Goal: Navigation & Orientation: Find specific page/section

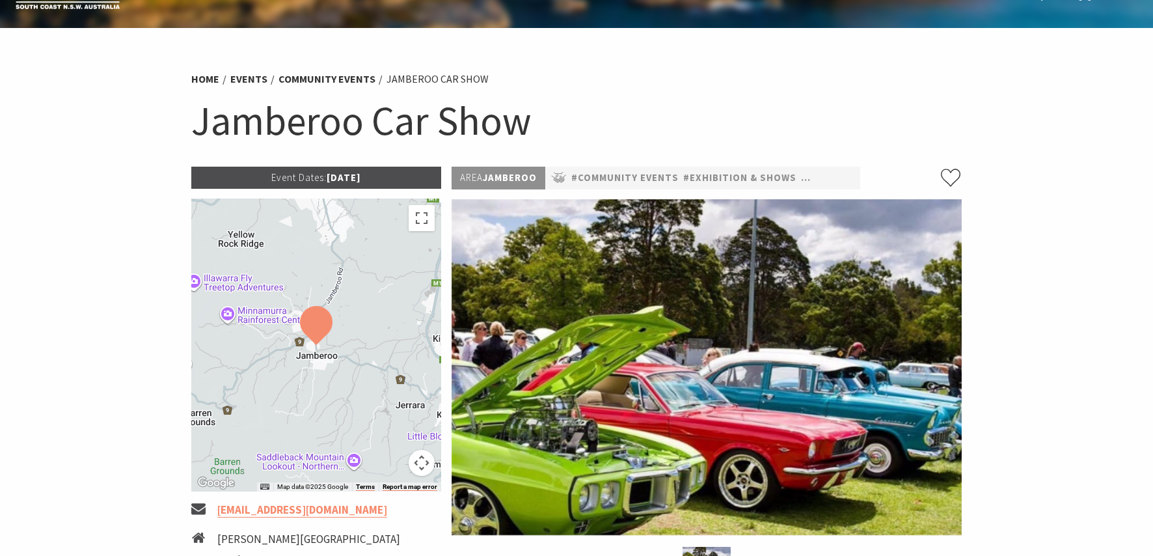
scroll to position [65, 0]
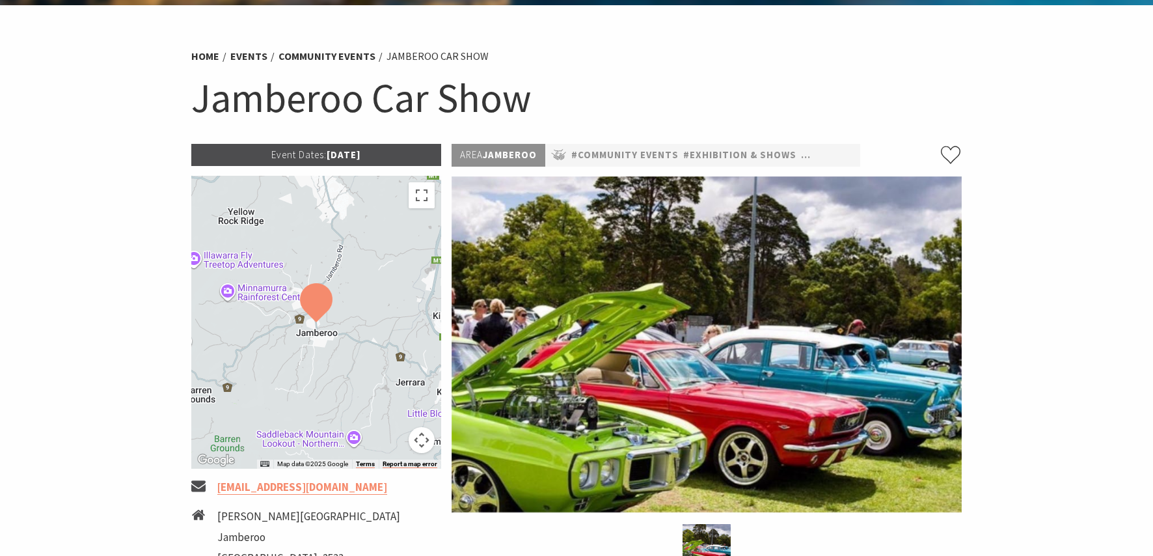
click at [315, 297] on img at bounding box center [316, 302] width 33 height 39
click at [318, 305] on img at bounding box center [316, 302] width 33 height 39
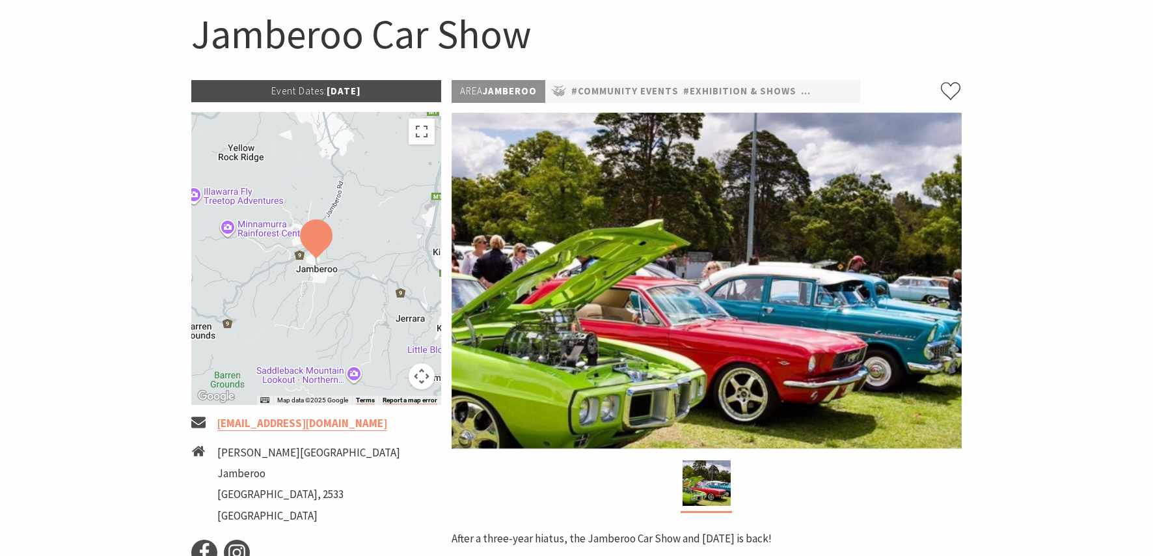
scroll to position [0, 0]
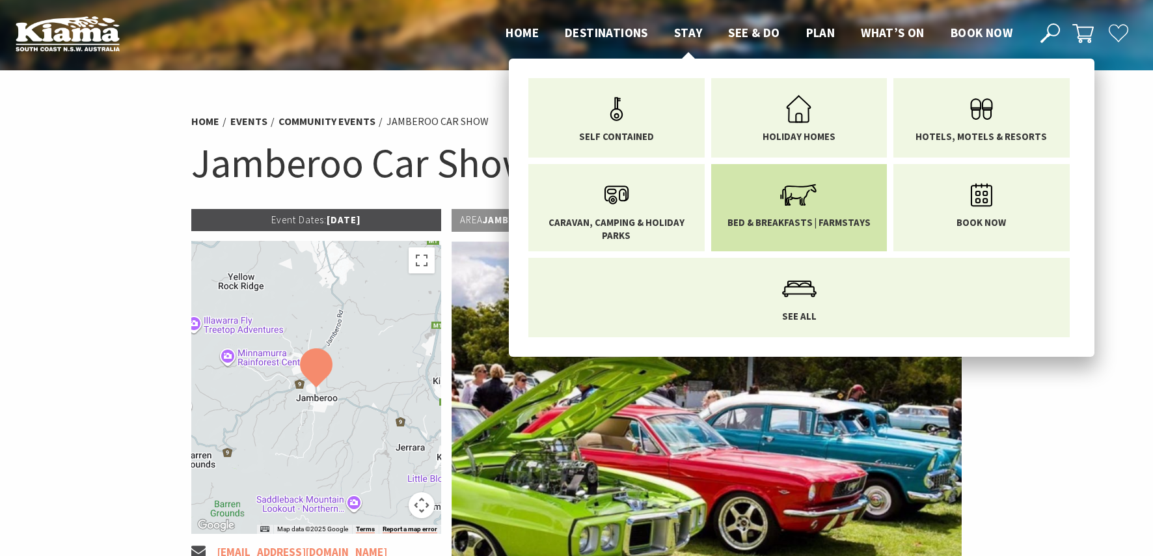
click at [806, 195] on icon "Main Menu" at bounding box center [799, 195] width 42 height 42
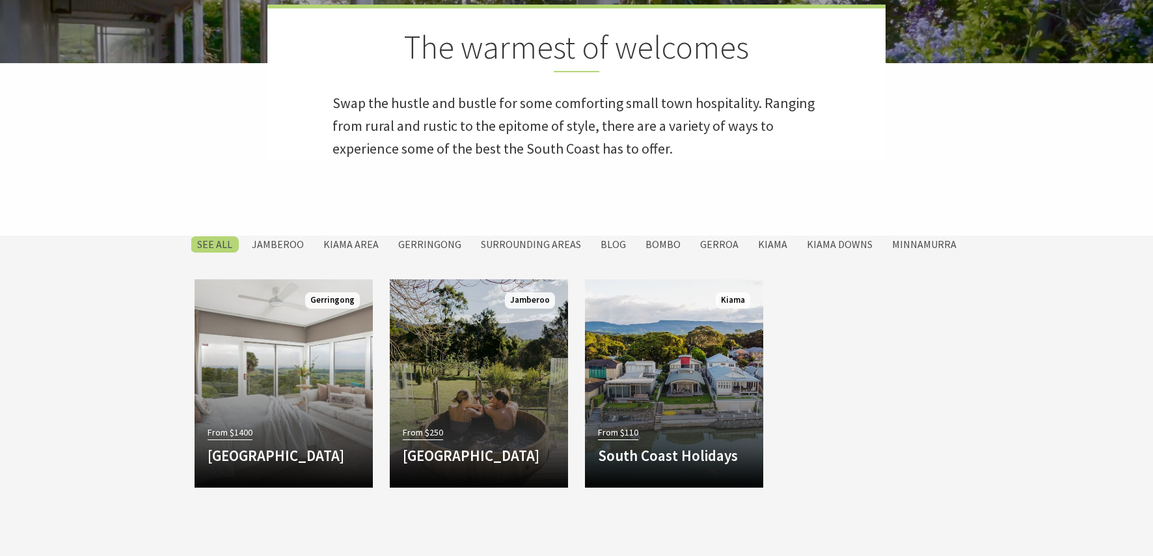
scroll to position [260, 0]
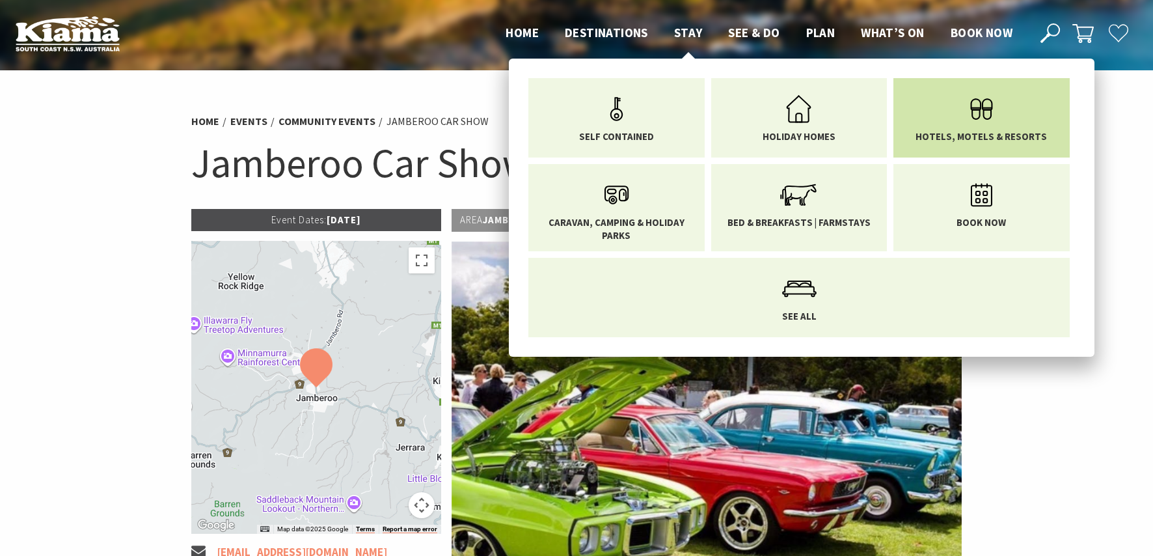
click at [1008, 121] on link "Hotels, Motels & Resorts" at bounding box center [981, 115] width 157 height 55
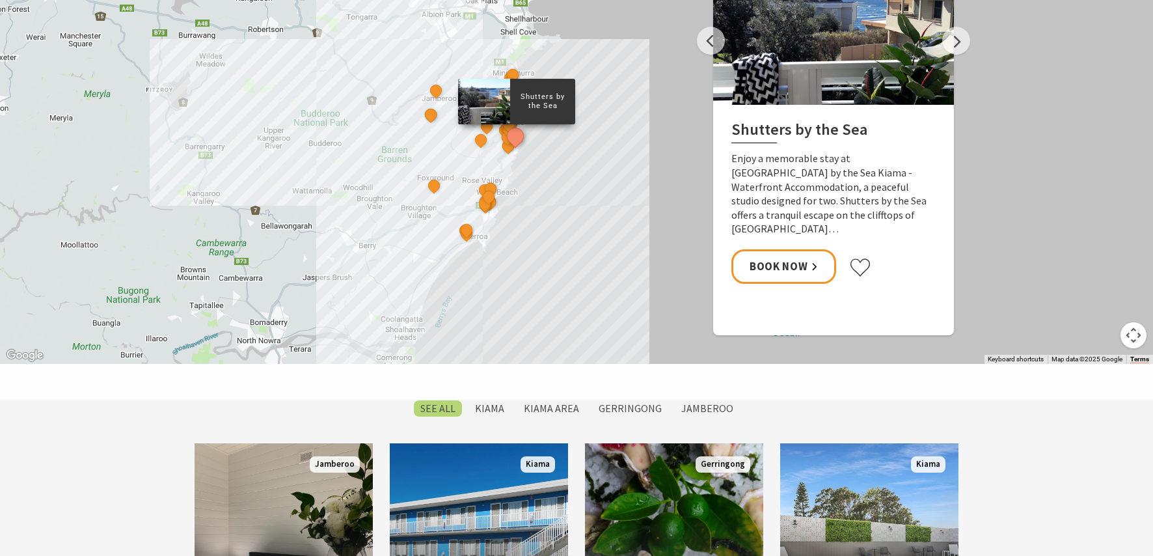
scroll to position [586, 0]
